Goal: Information Seeking & Learning: Learn about a topic

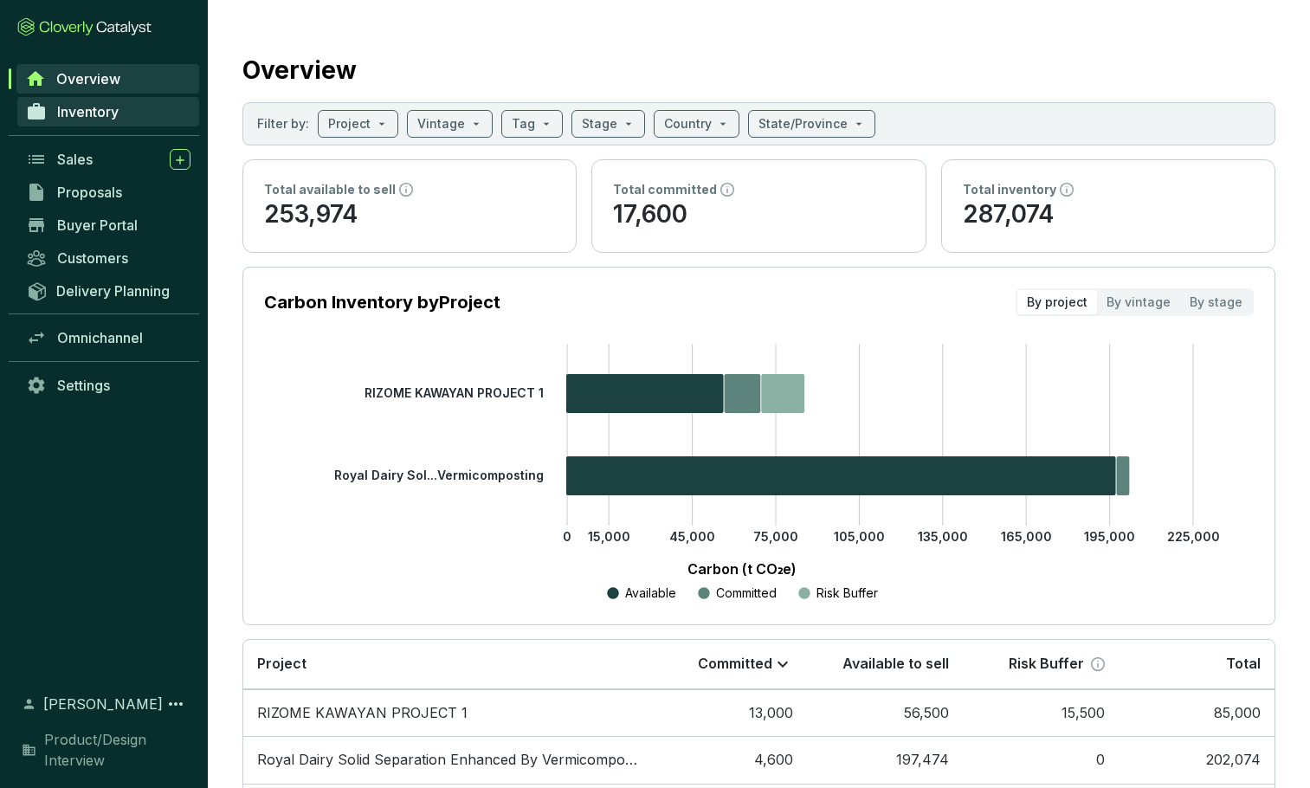
click at [91, 110] on span "Inventory" at bounding box center [87, 111] width 61 height 17
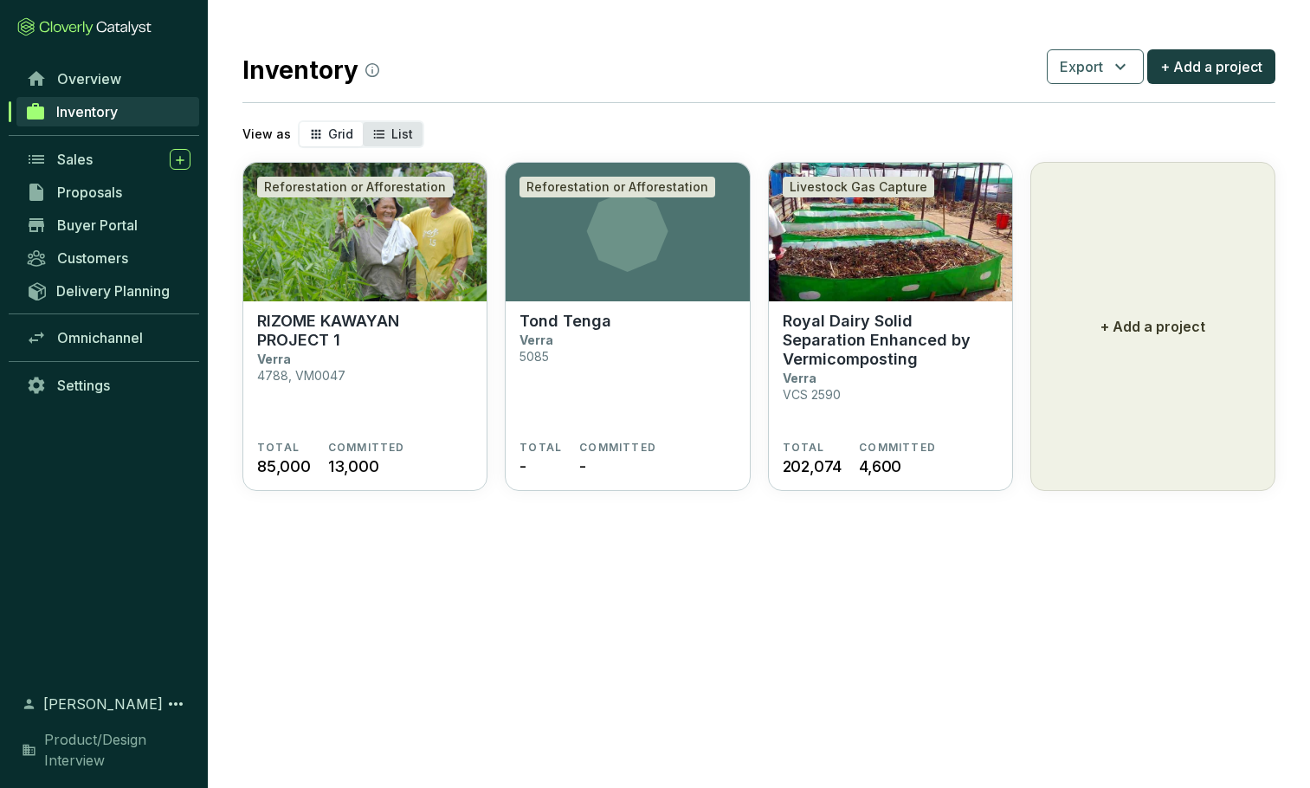
click at [382, 137] on div "List" at bounding box center [393, 134] width 60 height 24
click at [363, 122] on input "List" at bounding box center [363, 122] width 0 height 0
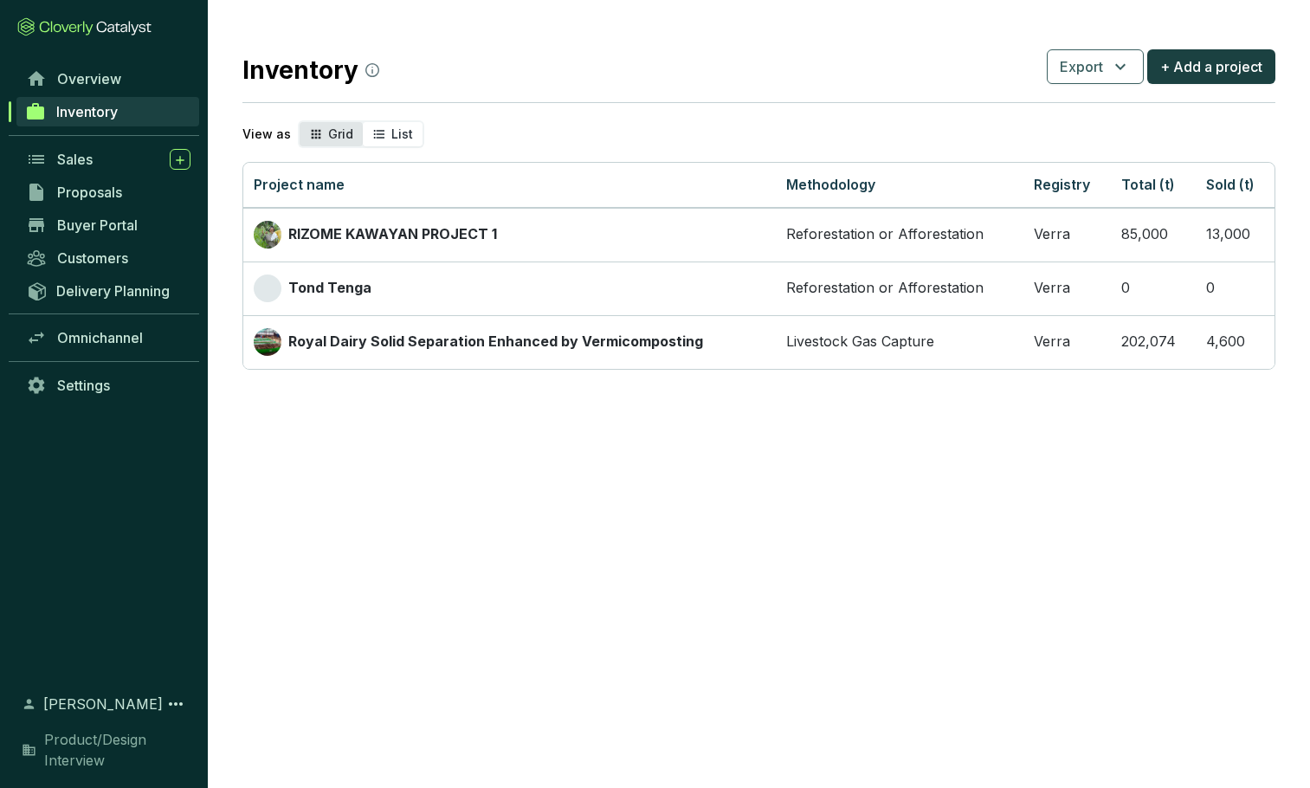
click at [328, 132] on span "Grid" at bounding box center [340, 133] width 25 height 15
click at [300, 122] on input "Grid" at bounding box center [300, 122] width 0 height 0
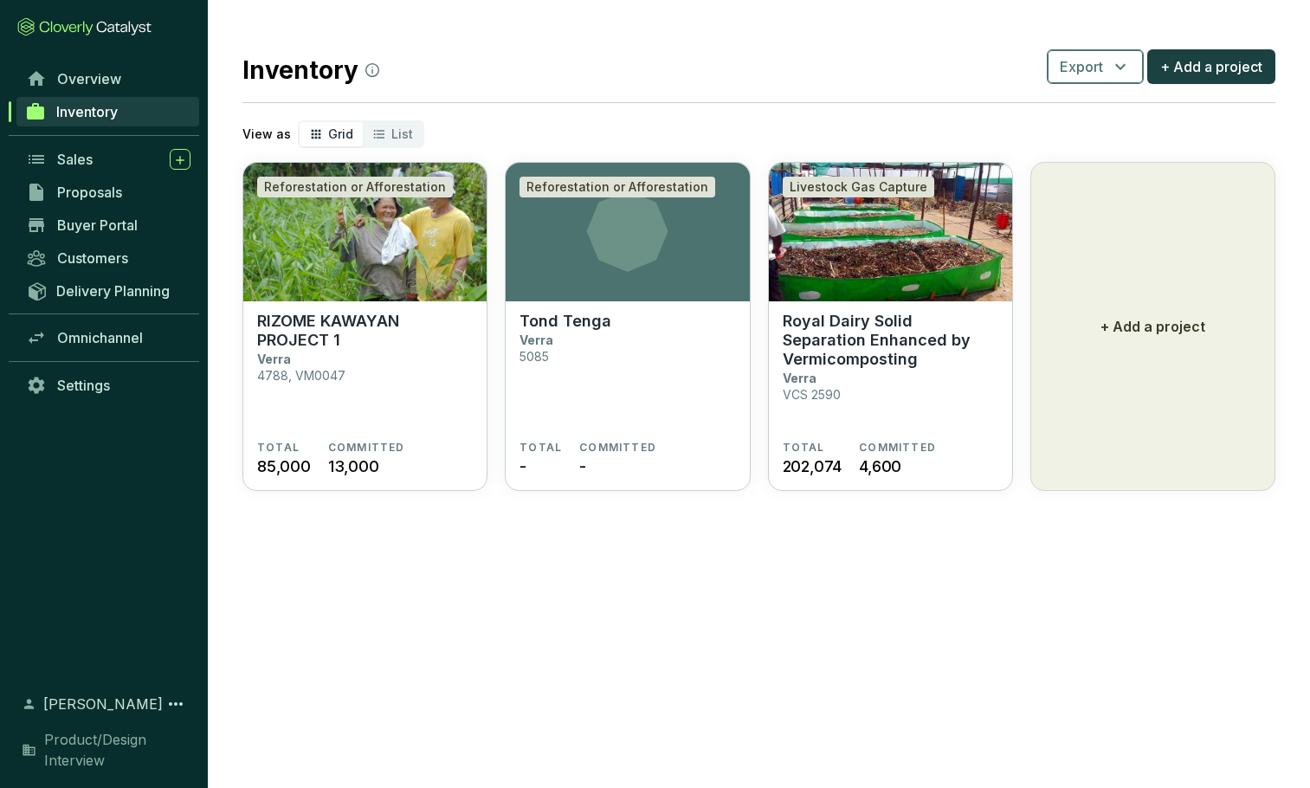
click at [1122, 66] on icon "button" at bounding box center [1120, 66] width 21 height 21
click at [684, 59] on div "Inventory Export + Add a project" at bounding box center [758, 66] width 1033 height 43
click at [391, 135] on span "List" at bounding box center [402, 133] width 22 height 15
click at [363, 122] on input "List" at bounding box center [363, 122] width 0 height 0
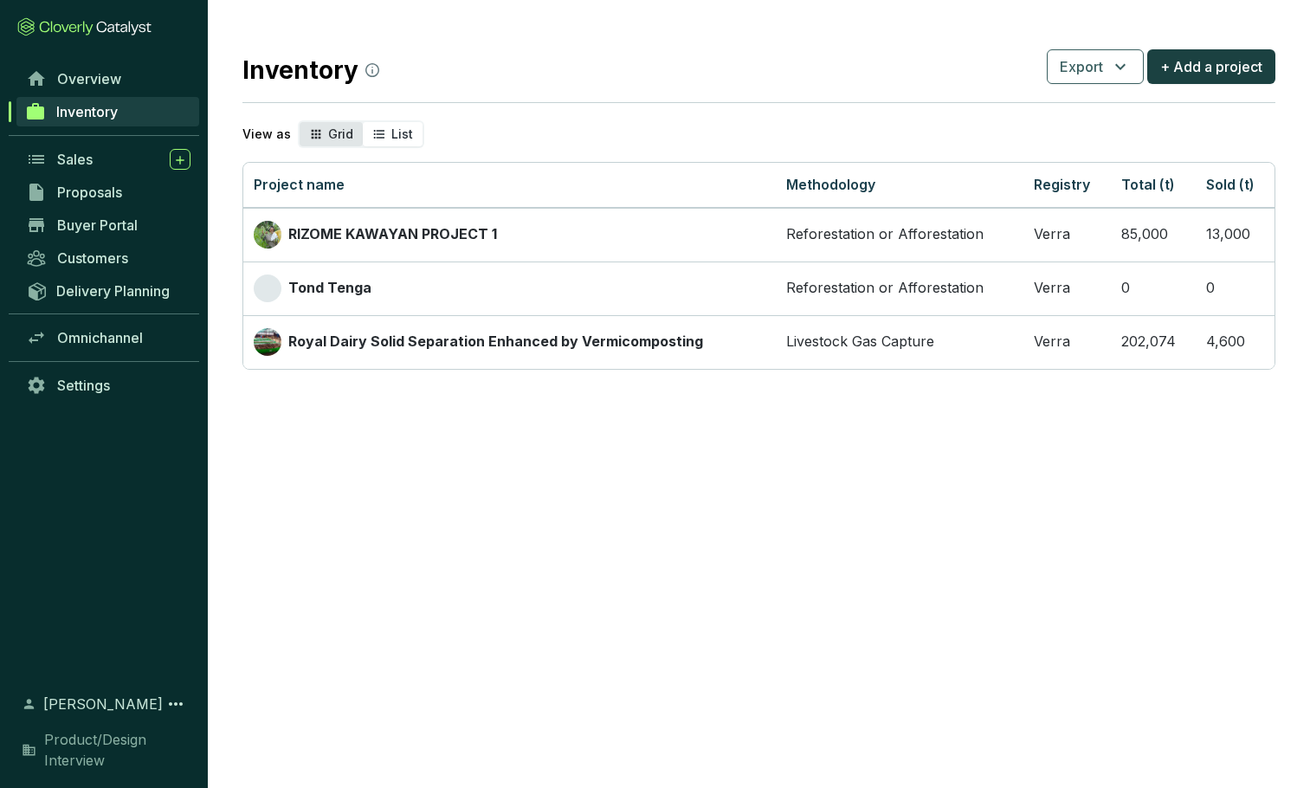
click at [328, 132] on span "Grid" at bounding box center [340, 133] width 25 height 15
click at [300, 122] on input "Grid" at bounding box center [300, 122] width 0 height 0
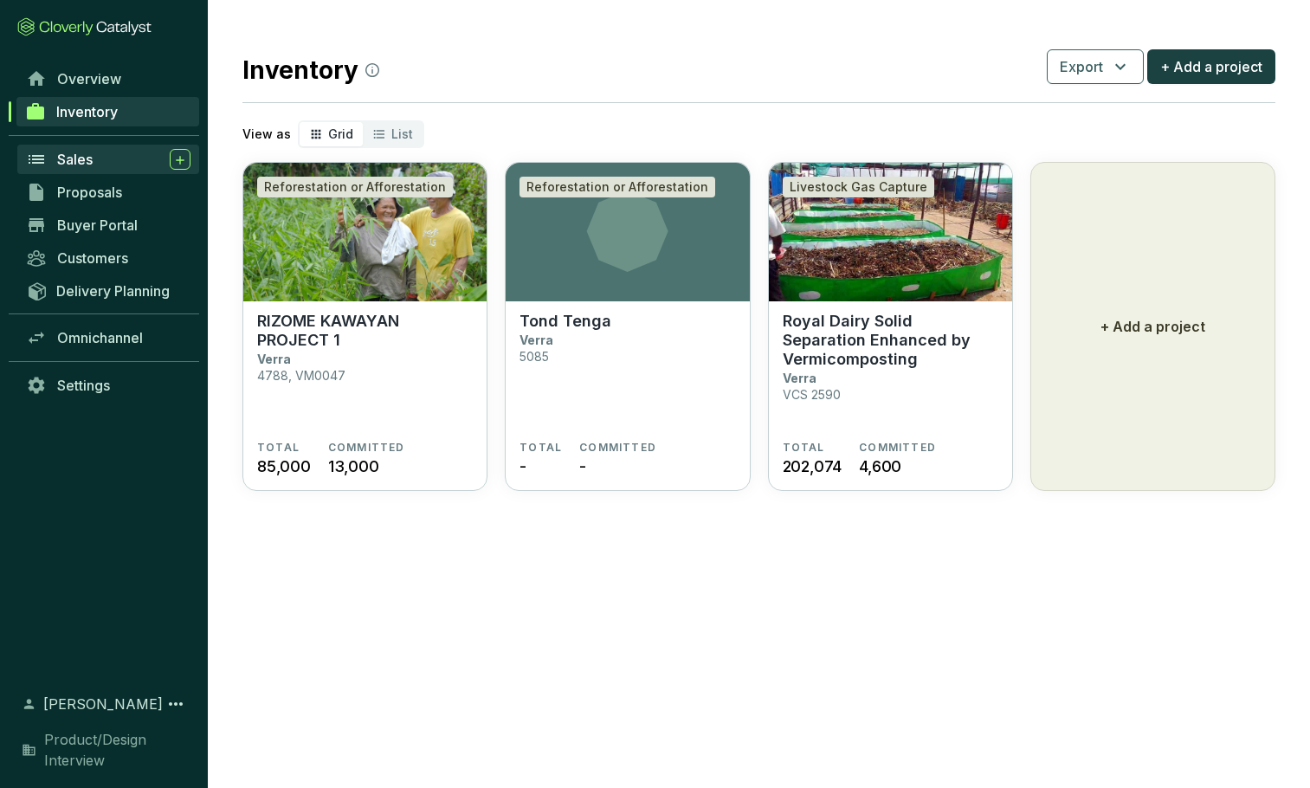
click at [70, 158] on span "Sales" at bounding box center [75, 159] width 36 height 17
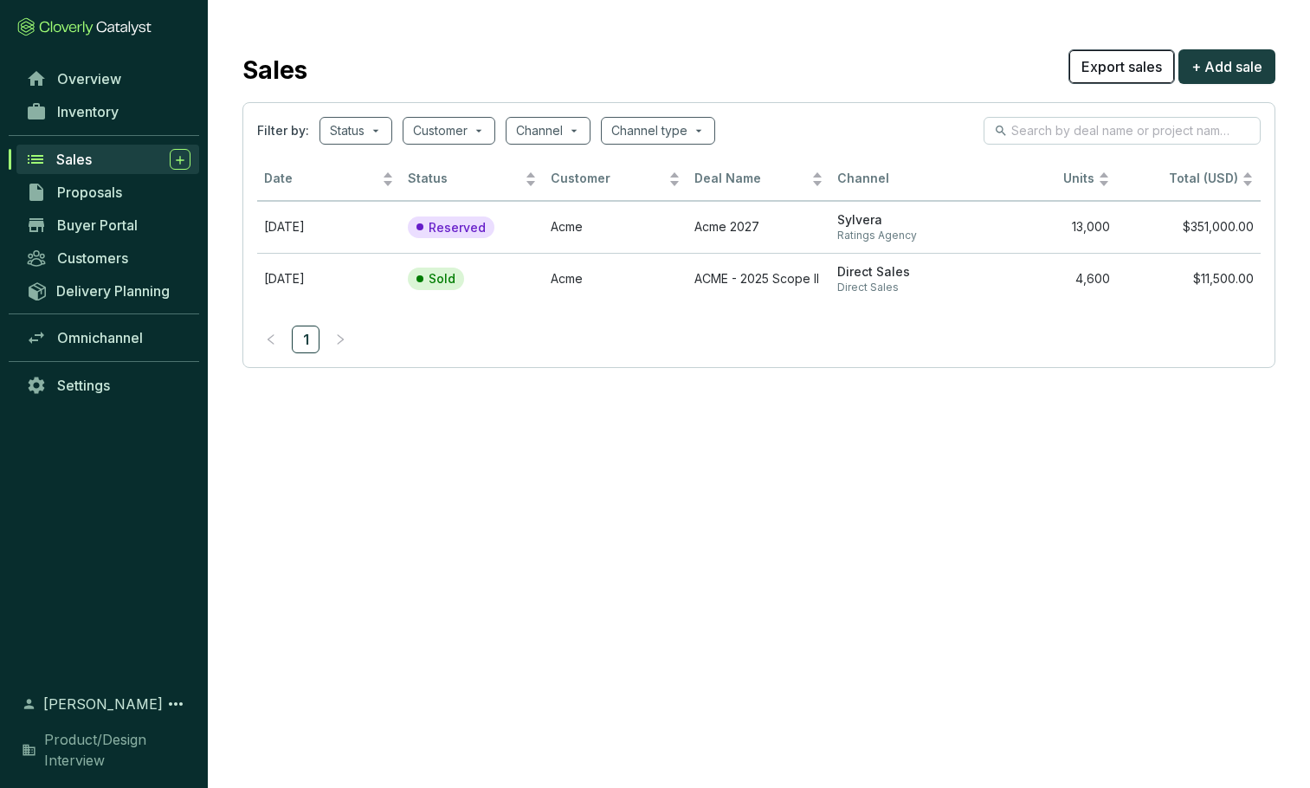
click at [1098, 64] on span "Export sales" at bounding box center [1121, 66] width 81 height 21
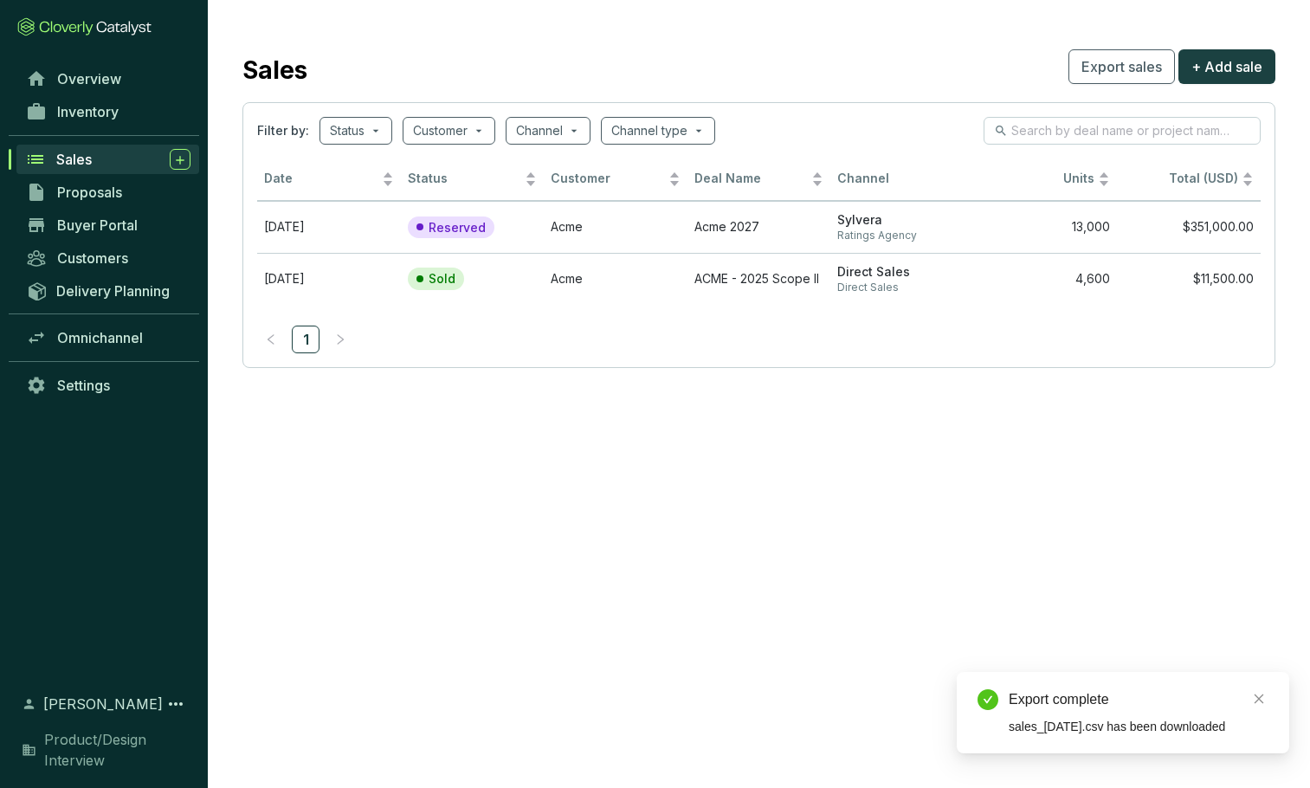
click at [839, 45] on div "Sales Export sales + Add sale" at bounding box center [758, 66] width 1033 height 43
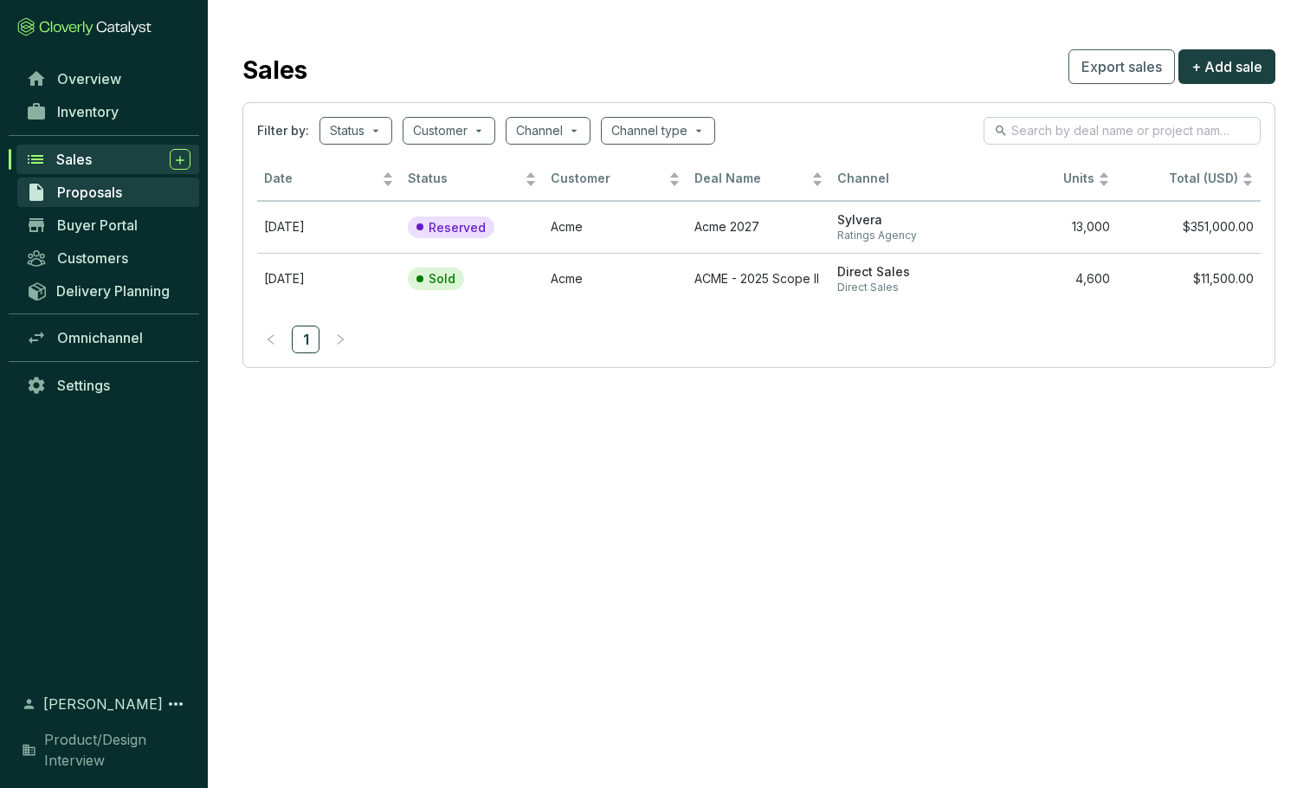
click at [89, 192] on span "Proposals" at bounding box center [89, 192] width 65 height 17
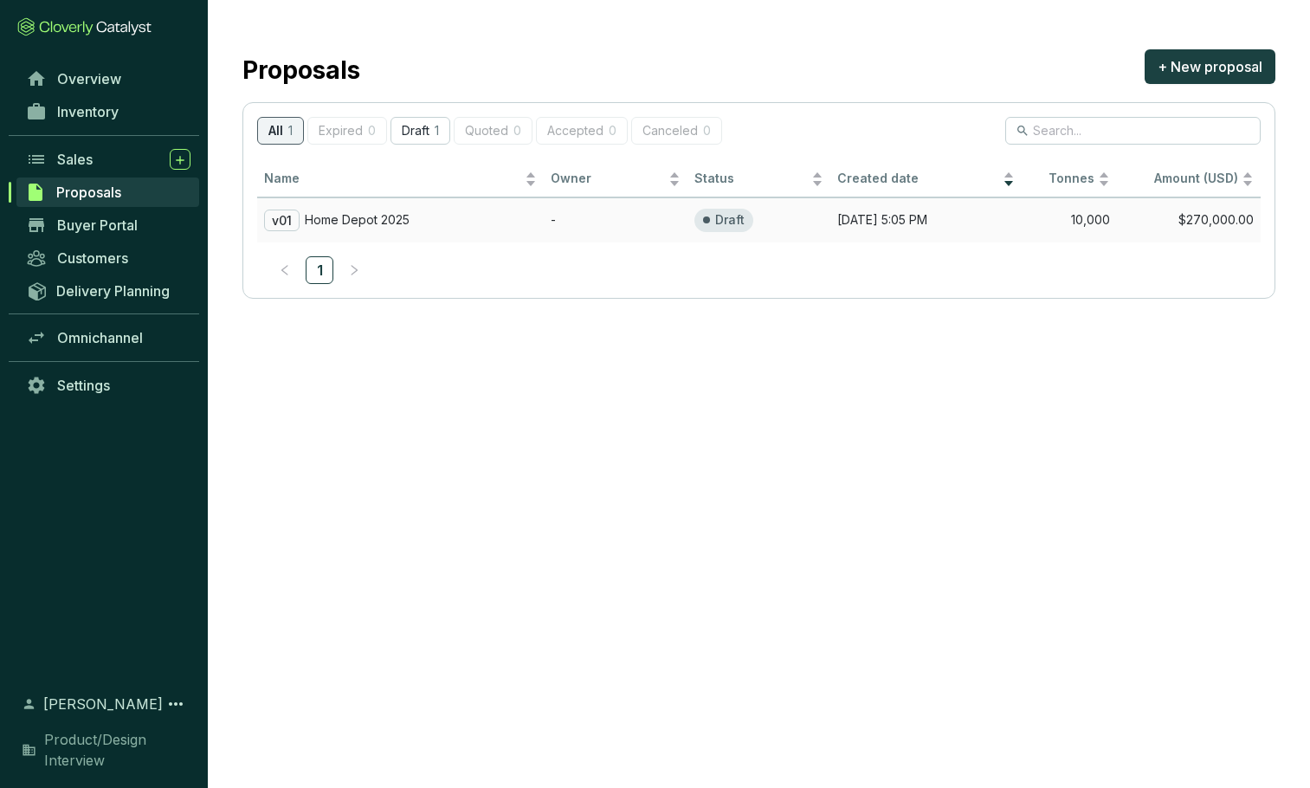
click at [368, 216] on p "Home Depot 2025" at bounding box center [357, 220] width 105 height 16
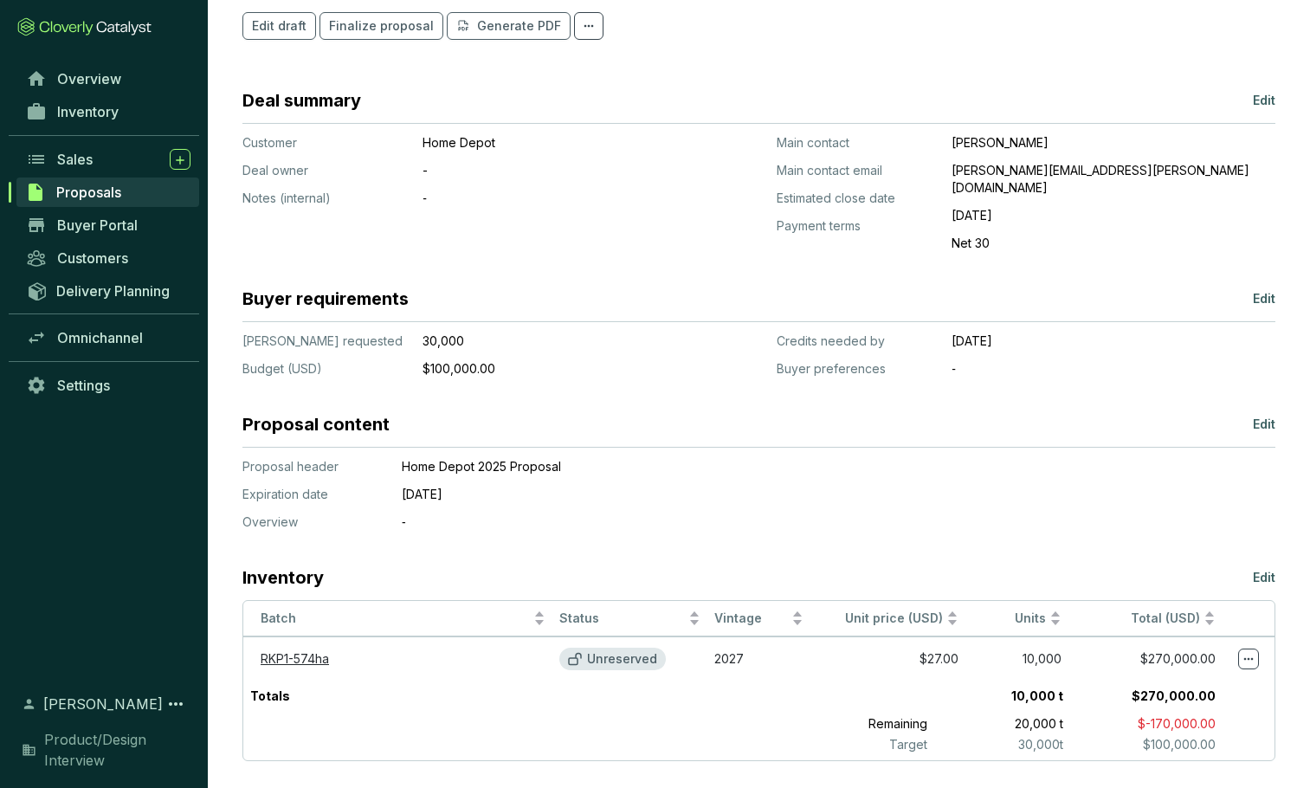
scroll to position [178, 0]
click at [300, 650] on link "RKP1-574ha" at bounding box center [295, 657] width 68 height 15
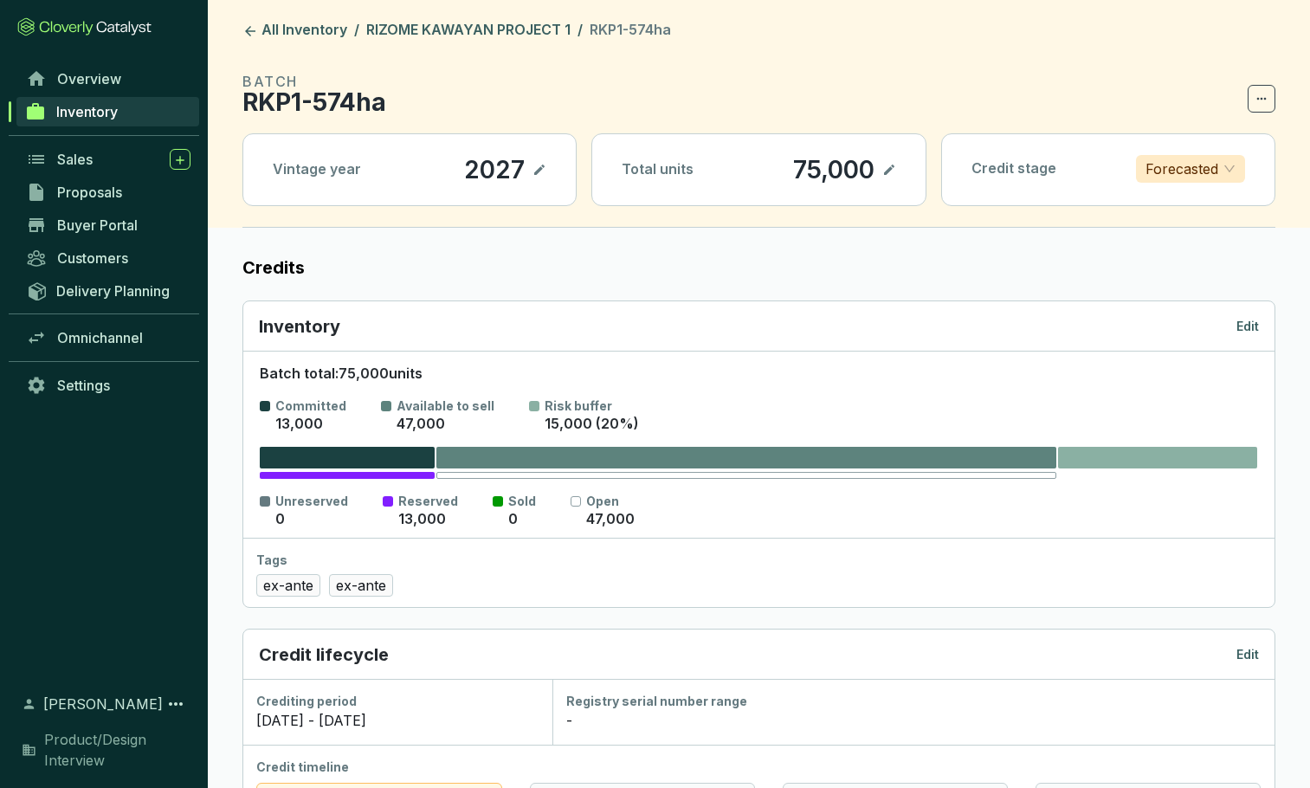
click at [542, 169] on icon at bounding box center [540, 169] width 14 height 21
click at [519, 171] on icon at bounding box center [519, 169] width 14 height 21
click at [1236, 168] on div "Forecasted" at bounding box center [1190, 169] width 109 height 28
click at [1185, 81] on section "BATCH RKP1-574ha" at bounding box center [758, 92] width 1033 height 42
click at [82, 27] on icon at bounding box center [84, 26] width 134 height 19
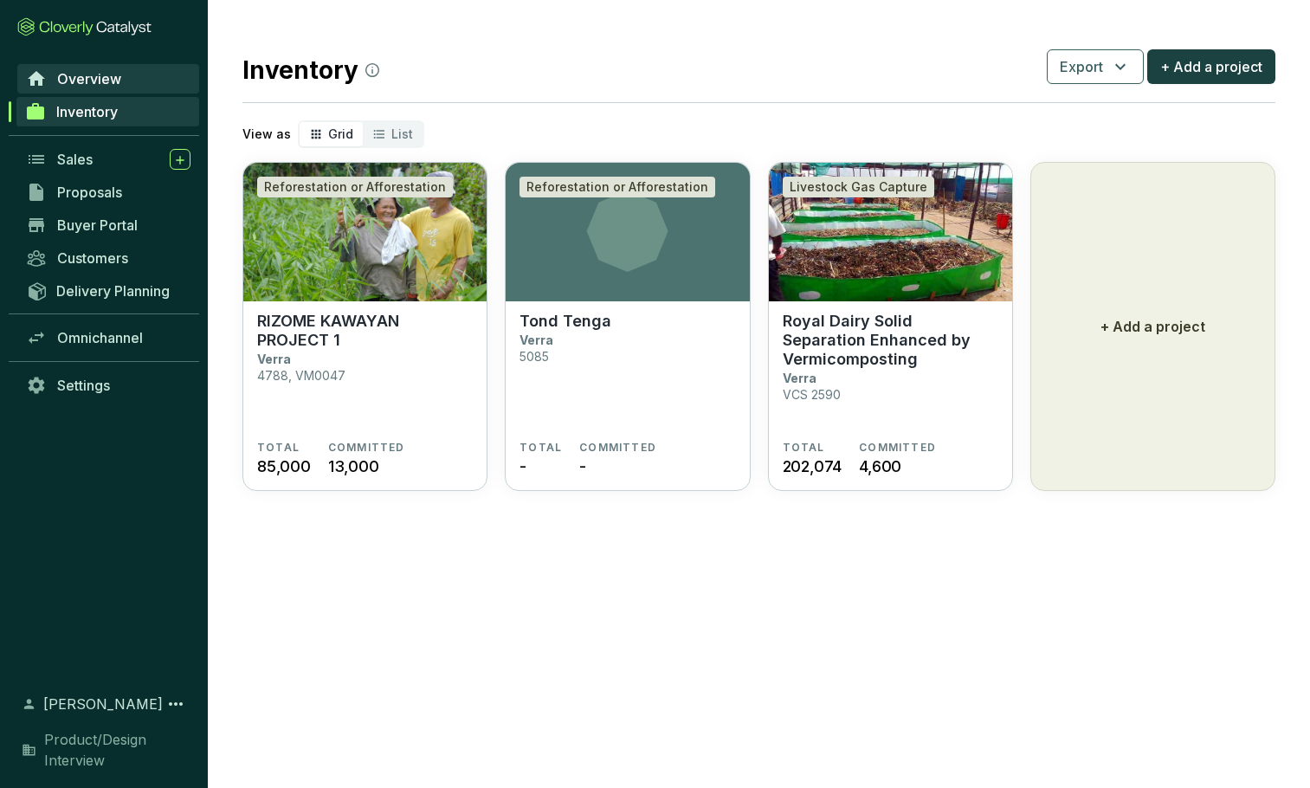
click at [83, 74] on span "Overview" at bounding box center [89, 78] width 64 height 17
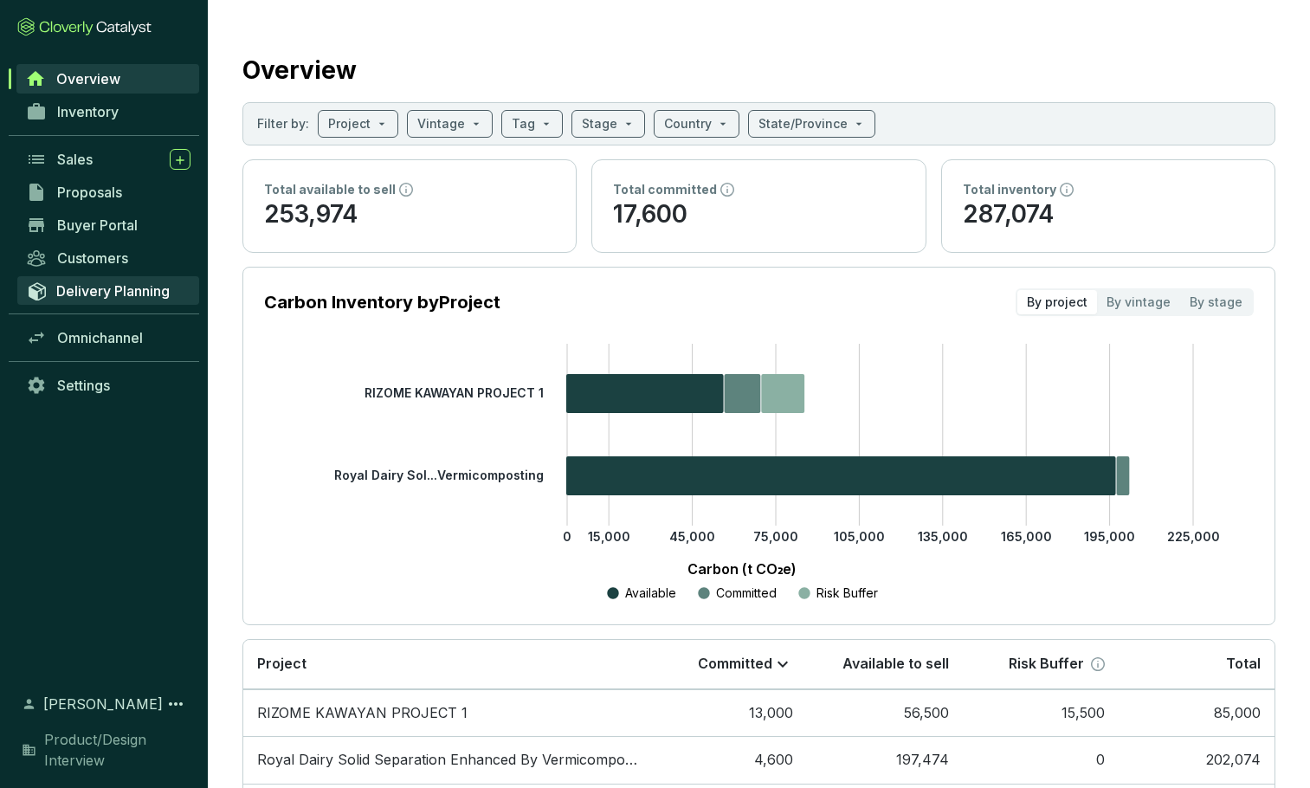
click at [86, 287] on span "Delivery Planning" at bounding box center [112, 290] width 113 height 17
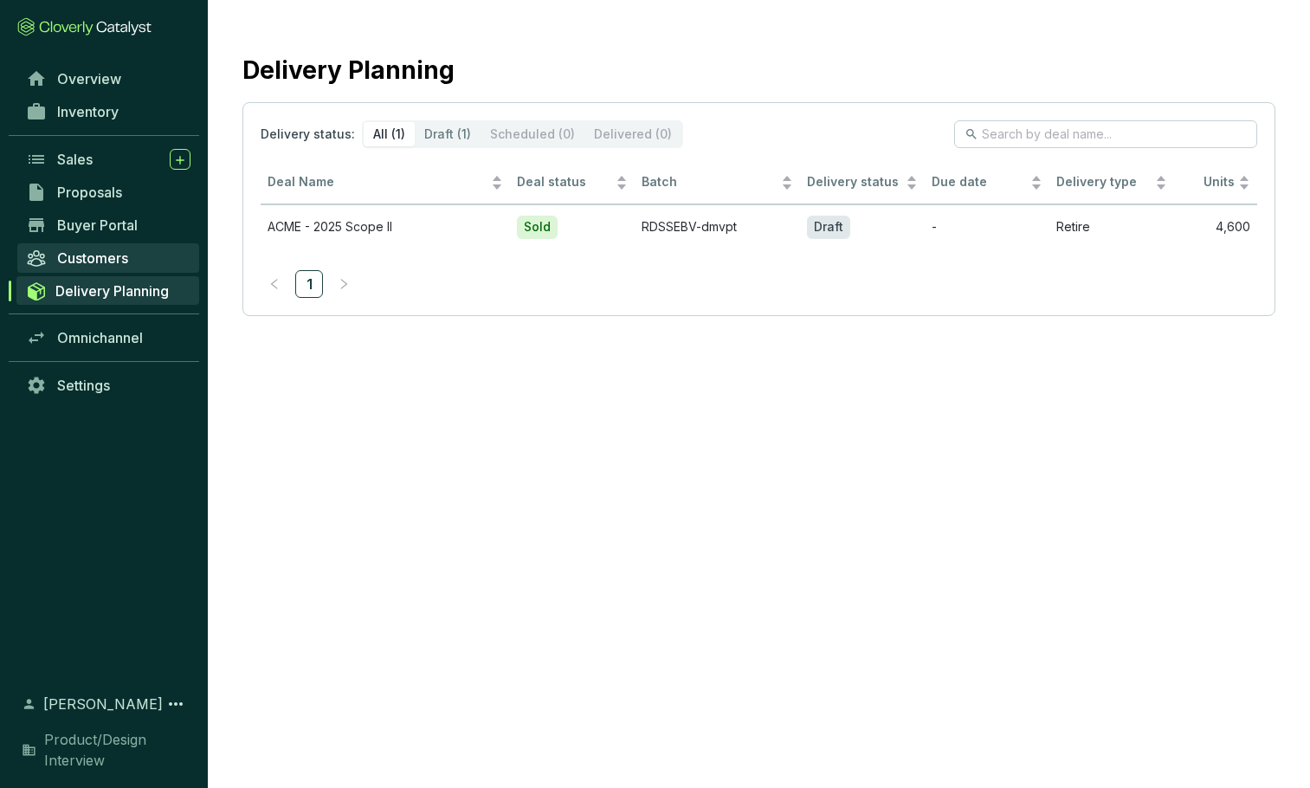
click at [72, 265] on span "Customers" at bounding box center [92, 257] width 71 height 17
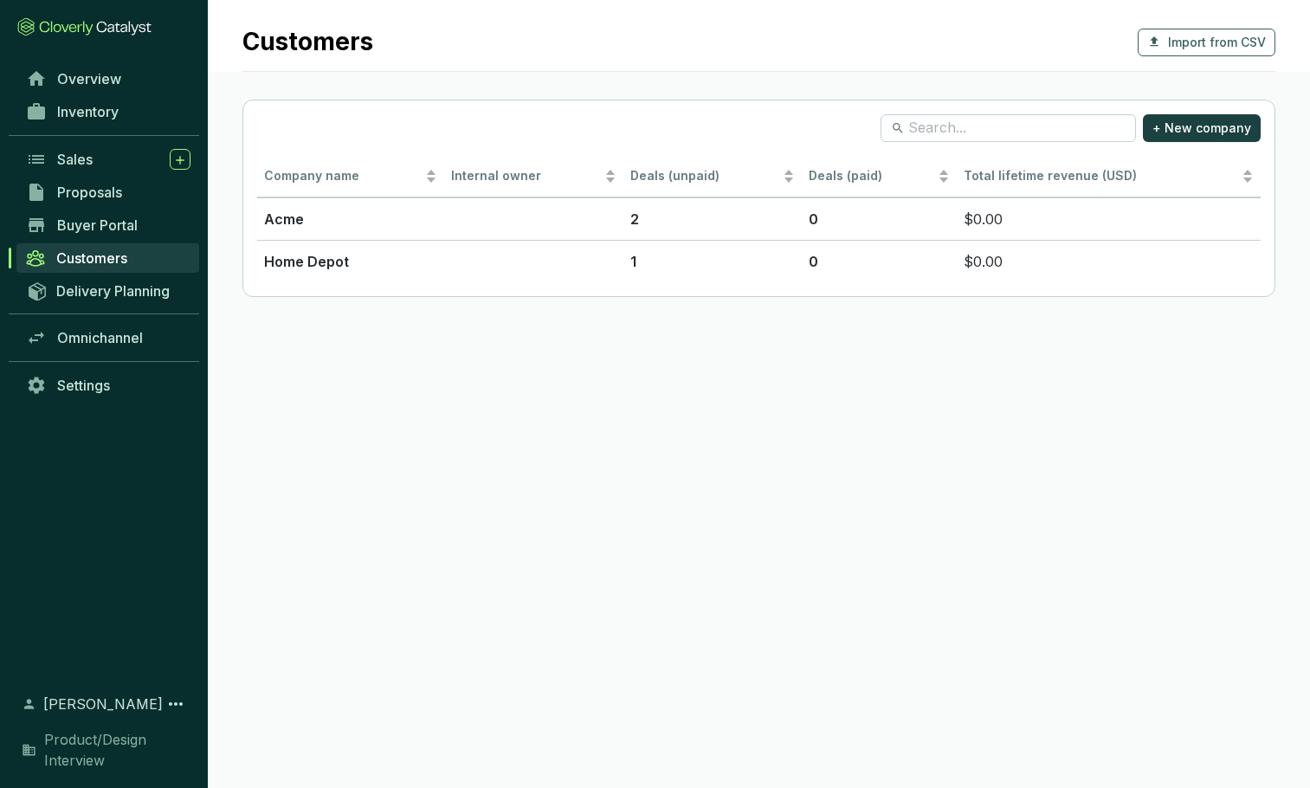
click at [90, 31] on icon at bounding box center [84, 26] width 134 height 19
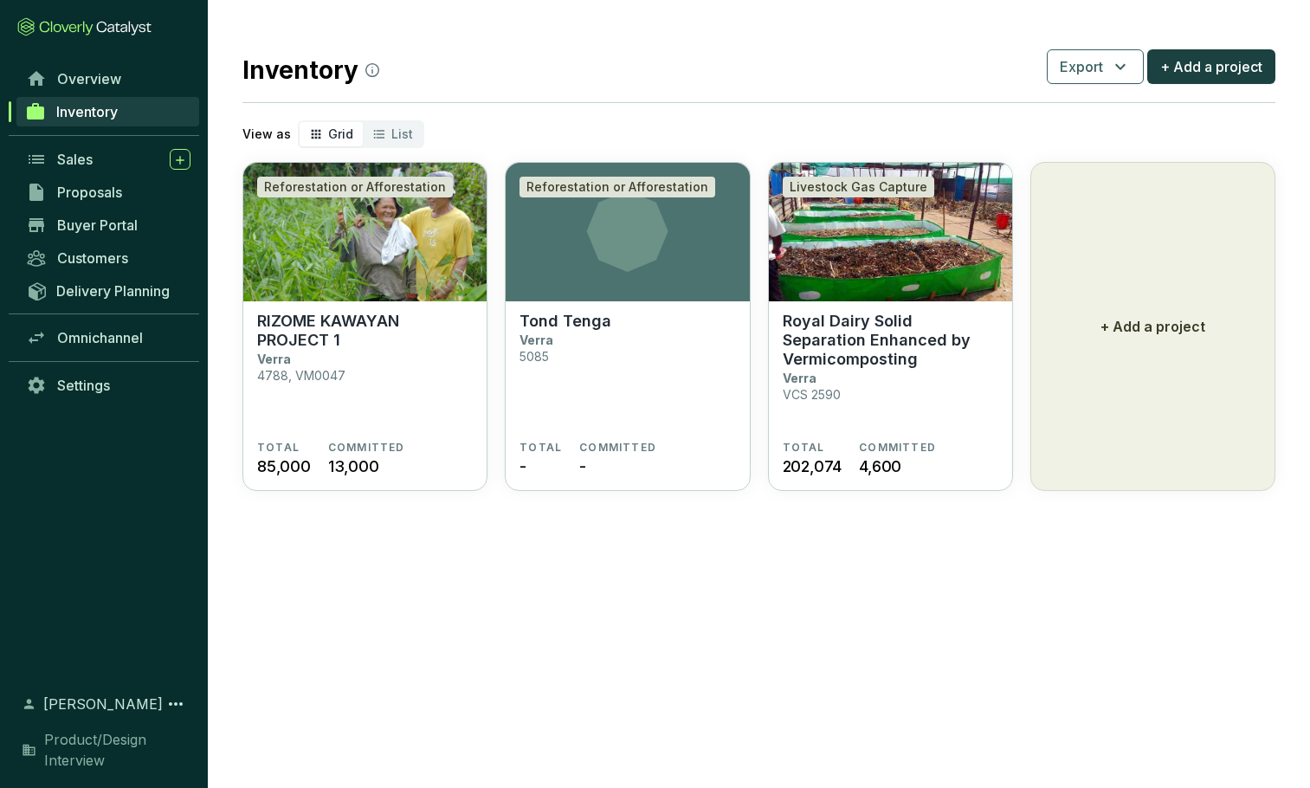
click at [239, 34] on section "Inventory Export + Add a project View as Grid List Reforestation or Afforestati…" at bounding box center [759, 268] width 1102 height 536
click at [826, 356] on p "Royal Dairy Solid Separation Enhanced by Vermicomposting" at bounding box center [891, 340] width 216 height 57
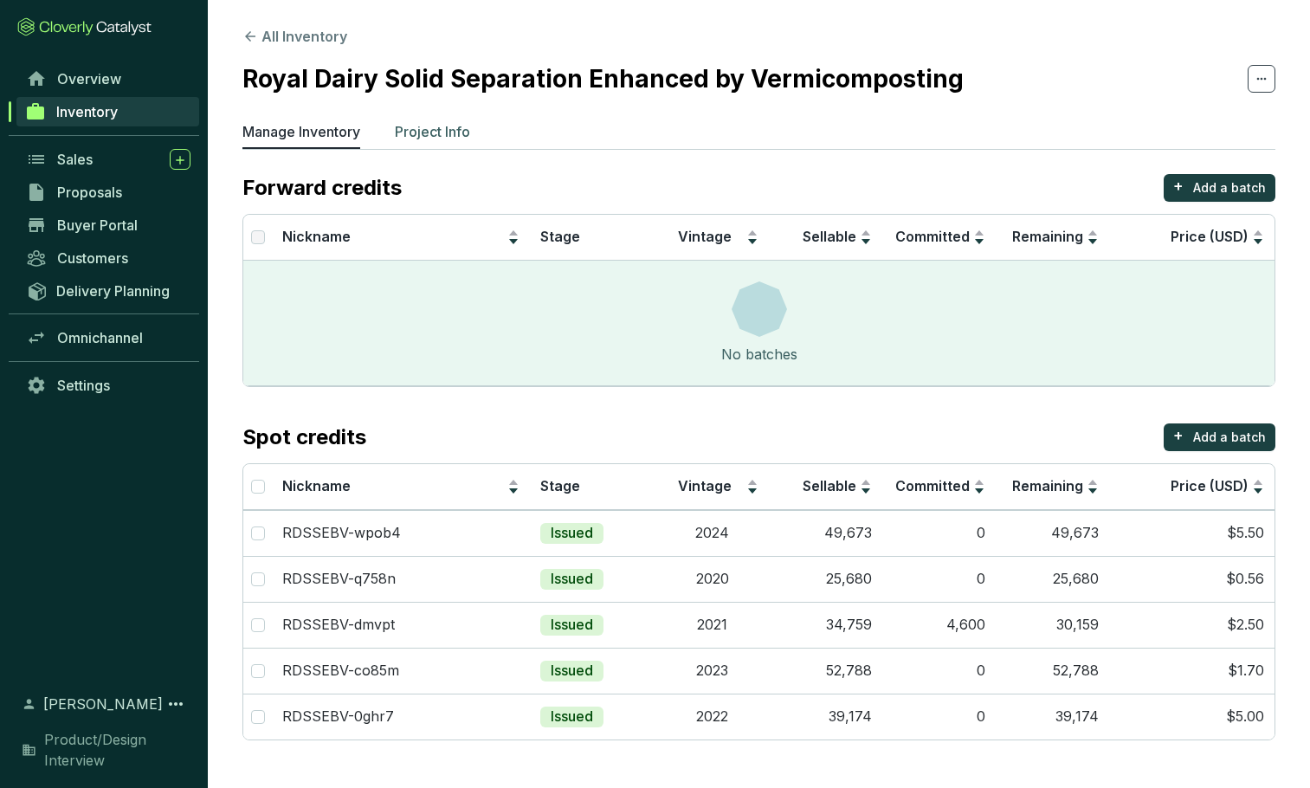
click at [449, 128] on p "Project Info" at bounding box center [432, 131] width 75 height 21
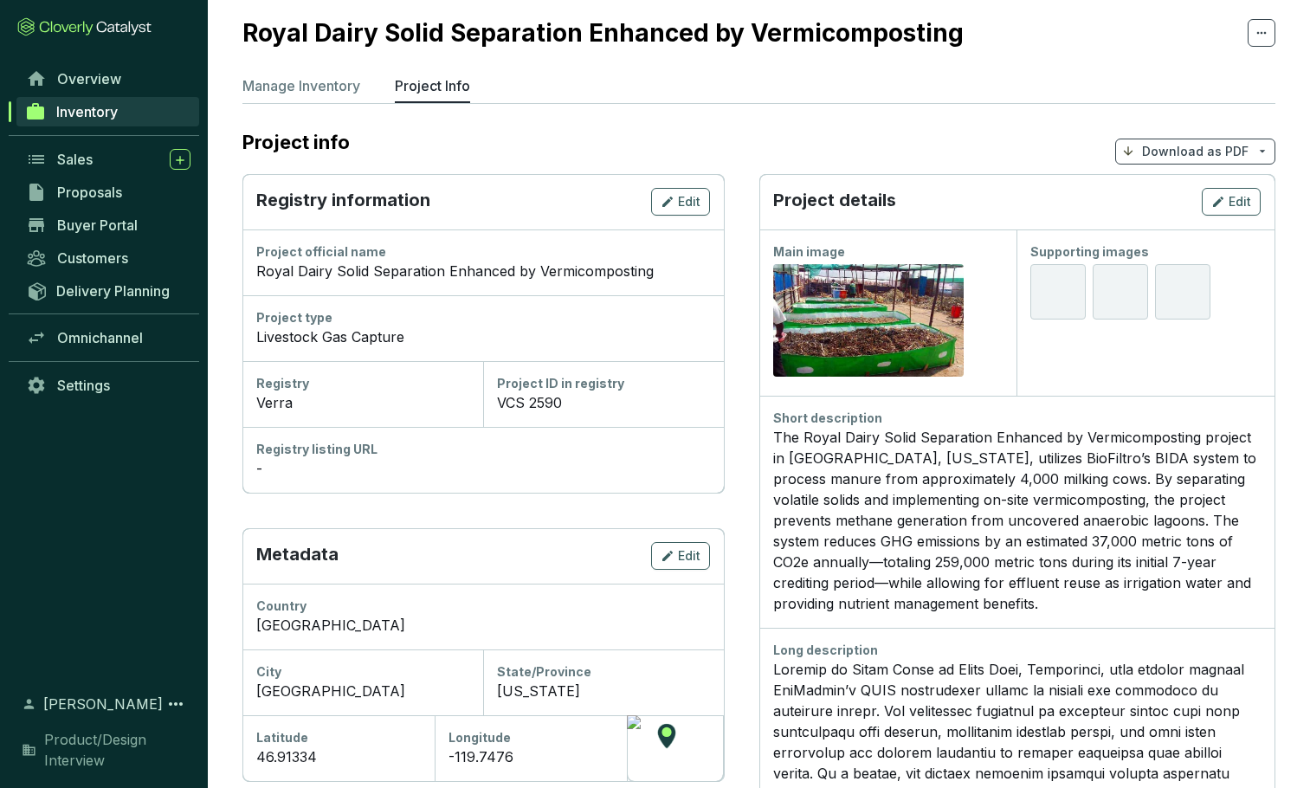
scroll to position [47, 0]
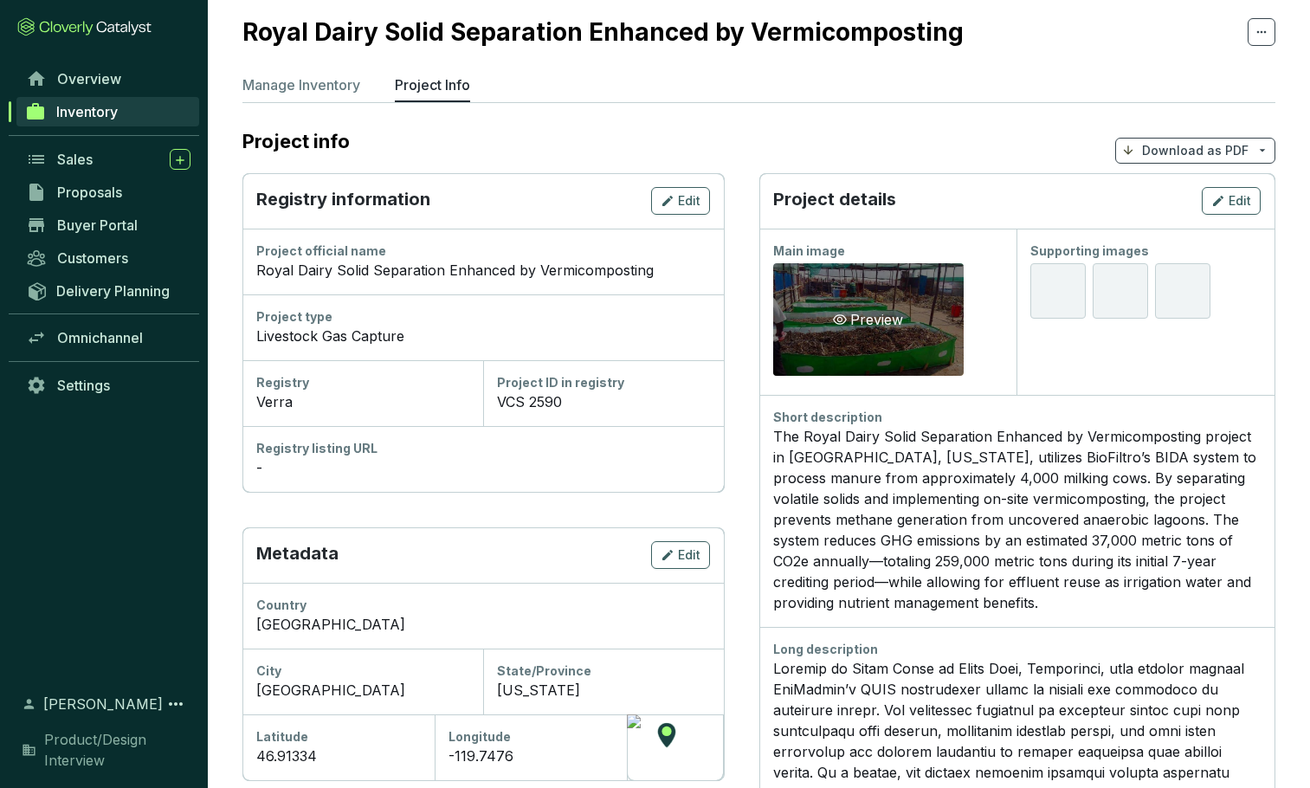
click at [854, 333] on div "Preview" at bounding box center [868, 319] width 190 height 113
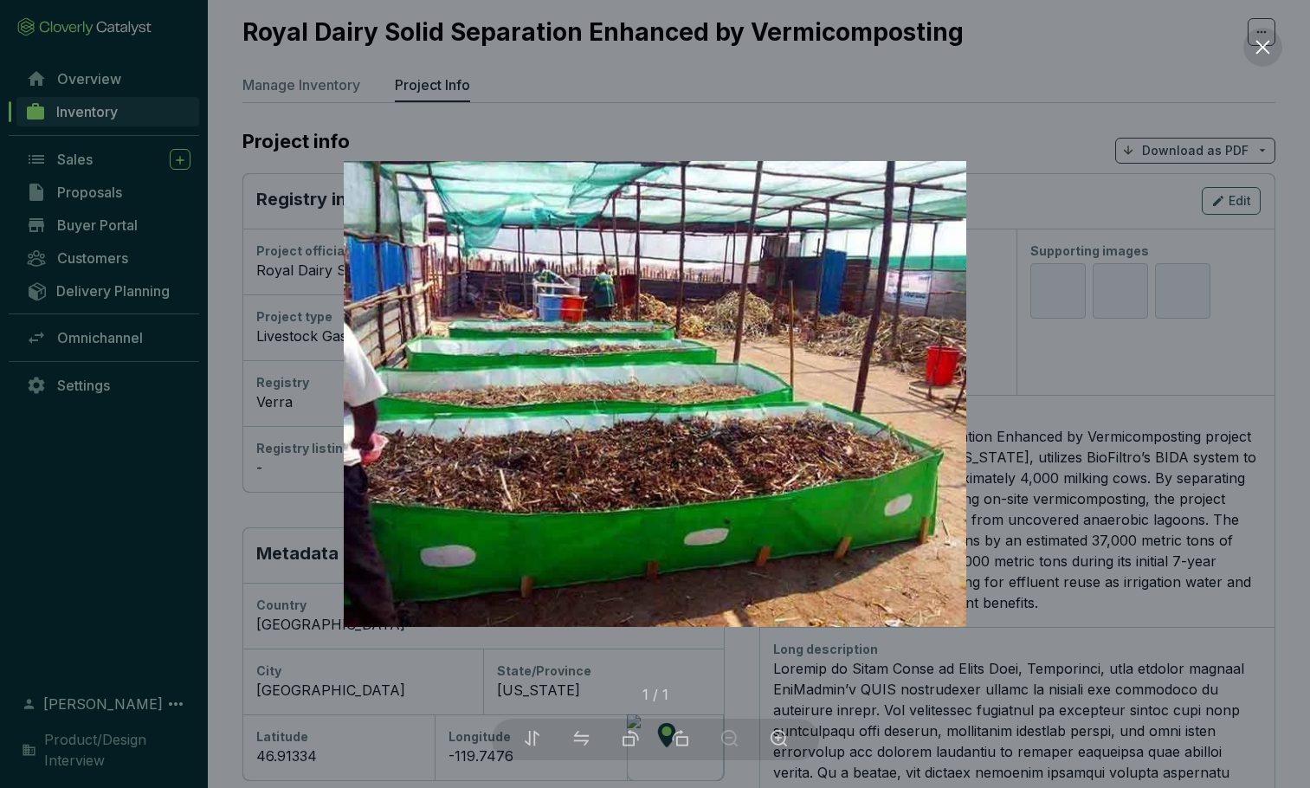
click at [991, 440] on div at bounding box center [655, 394] width 1310 height 788
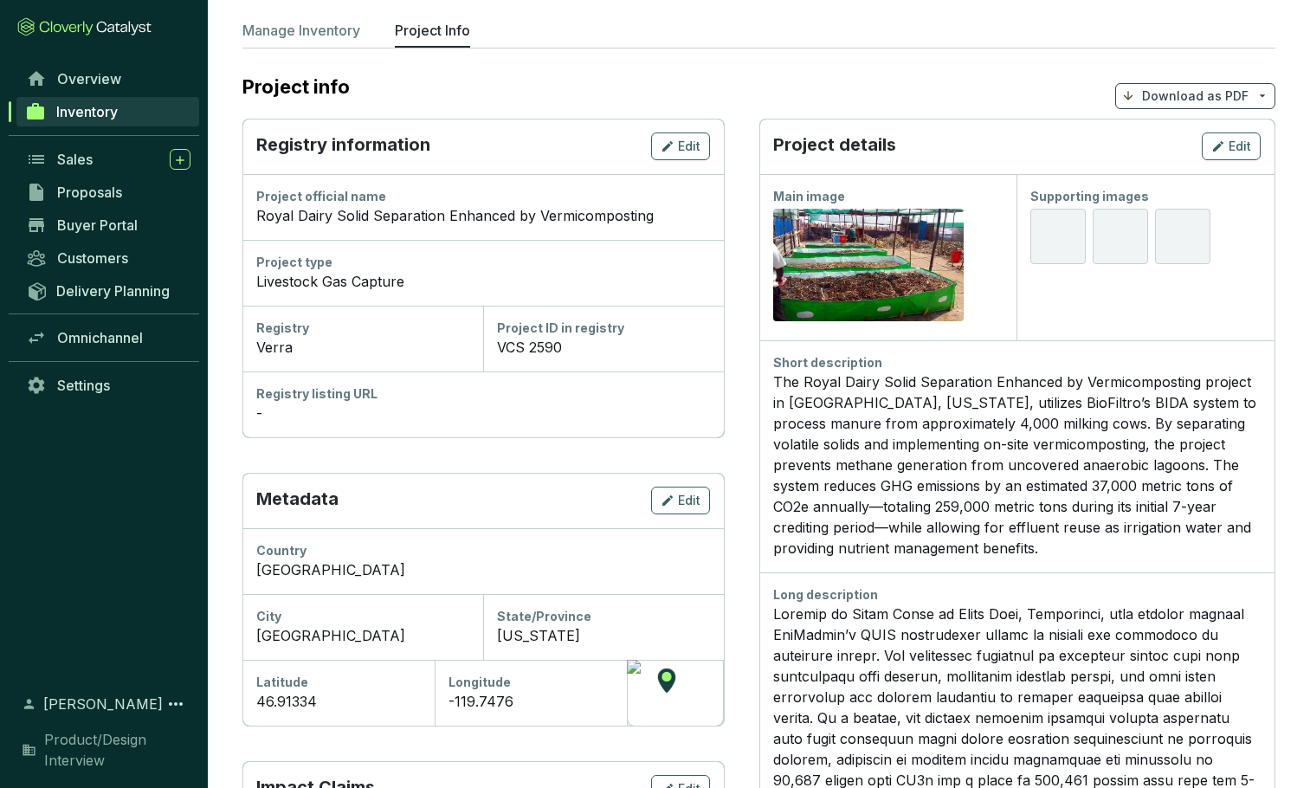
scroll to position [103, 0]
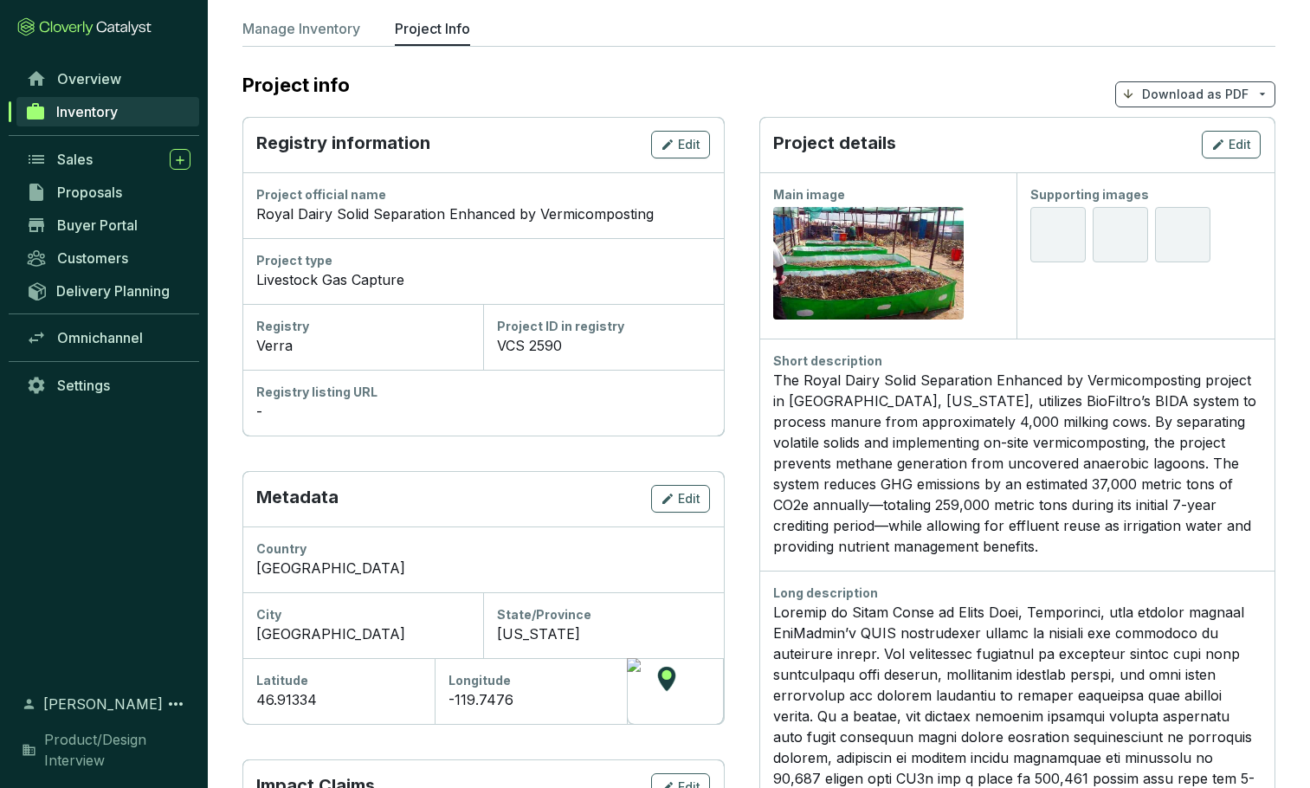
click at [82, 107] on span "Inventory" at bounding box center [86, 111] width 61 height 17
